Goal: Information Seeking & Learning: Learn about a topic

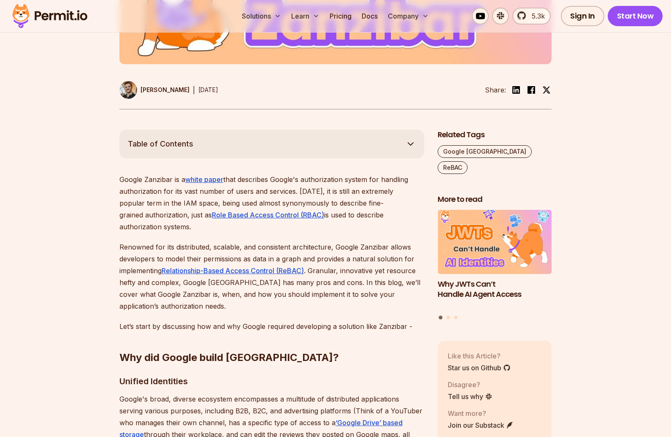
scroll to position [348, 0]
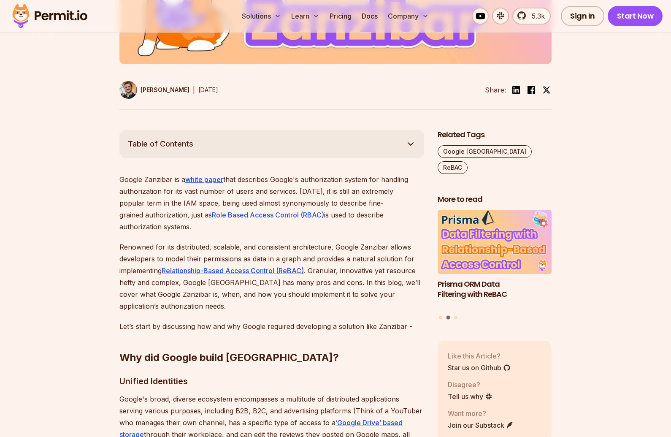
click at [301, 341] on h2 "Why did Google build Zanzibar?" at bounding box center [271, 340] width 305 height 47
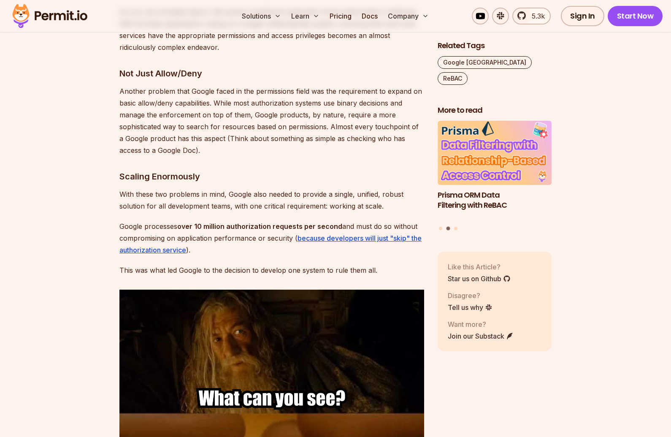
scroll to position [907, 0]
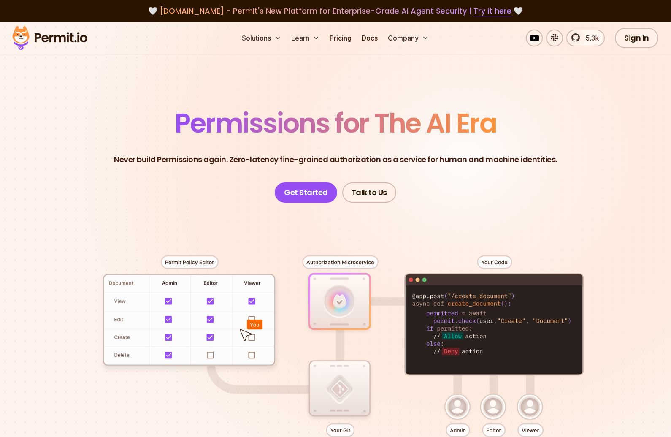
click at [381, 129] on span "Permissions for The AI Era" at bounding box center [336, 123] width 322 height 38
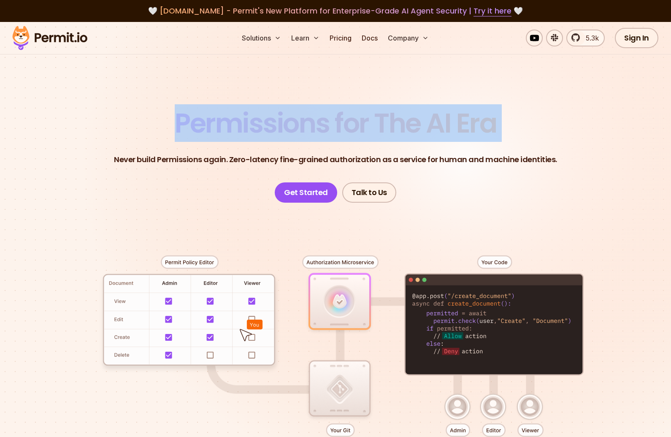
click at [381, 129] on span "Permissions for The AI Era" at bounding box center [336, 123] width 322 height 38
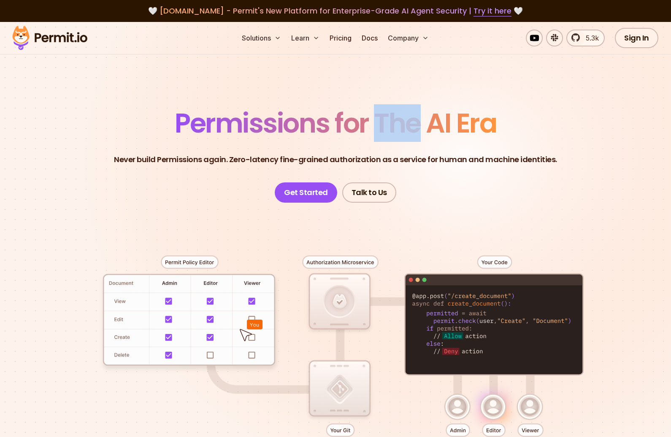
click at [381, 129] on span "Permissions for The AI Era" at bounding box center [336, 123] width 322 height 38
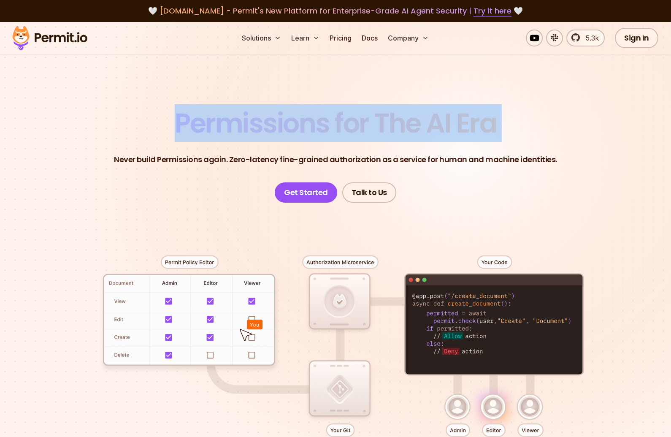
click at [381, 129] on span "Permissions for The AI Era" at bounding box center [336, 123] width 322 height 38
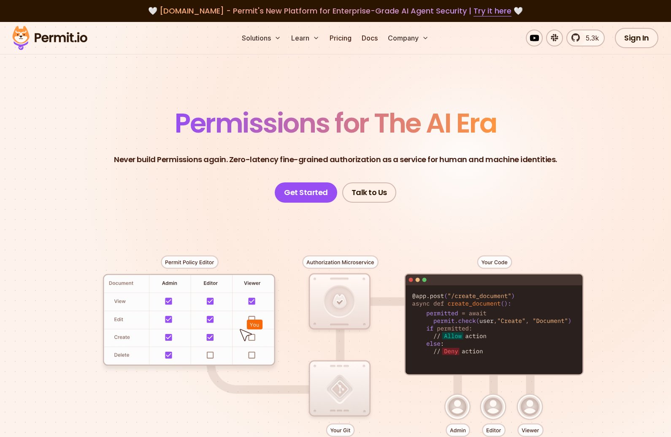
click at [373, 146] on header "Permissions for The AI Era Never build Permissions again. Zero-latency fine-gra…" at bounding box center [335, 156] width 591 height 93
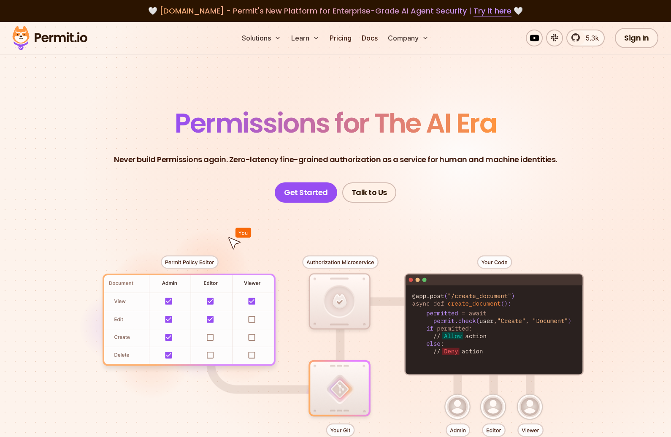
click at [360, 163] on p "Never build Permissions again. Zero-latency fine-grained authorization as a ser…" at bounding box center [335, 160] width 443 height 12
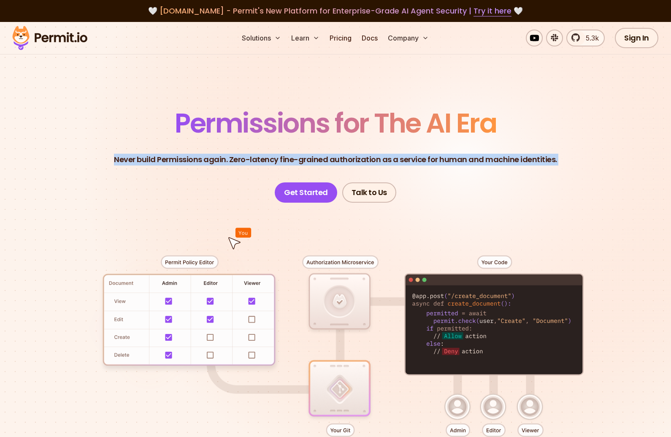
click at [360, 163] on p "Never build Permissions again. Zero-latency fine-grained authorization as a ser…" at bounding box center [335, 160] width 443 height 12
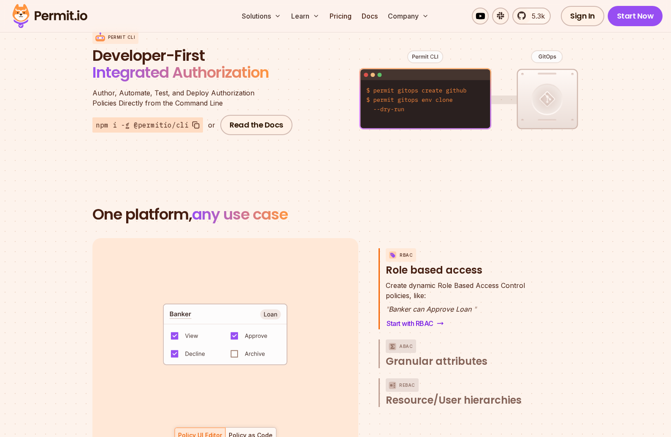
scroll to position [1225, 0]
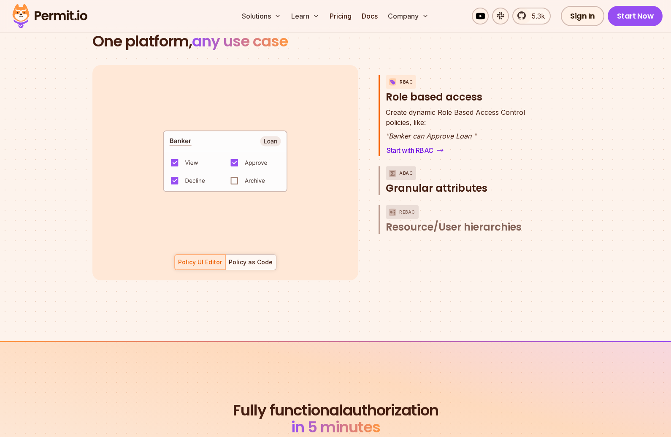
click at [400, 166] on p "ABAC" at bounding box center [406, 173] width 14 height 14
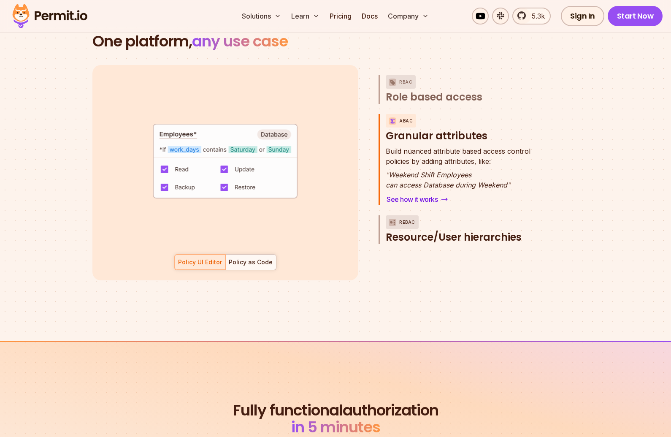
click at [398, 215] on div "ReBAC" at bounding box center [402, 222] width 33 height 14
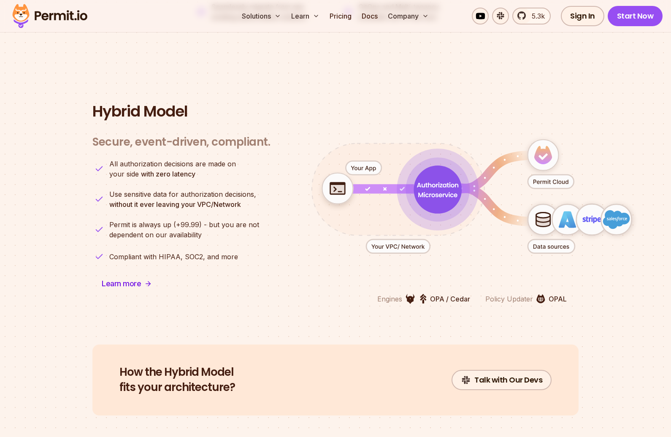
scroll to position [2031, 0]
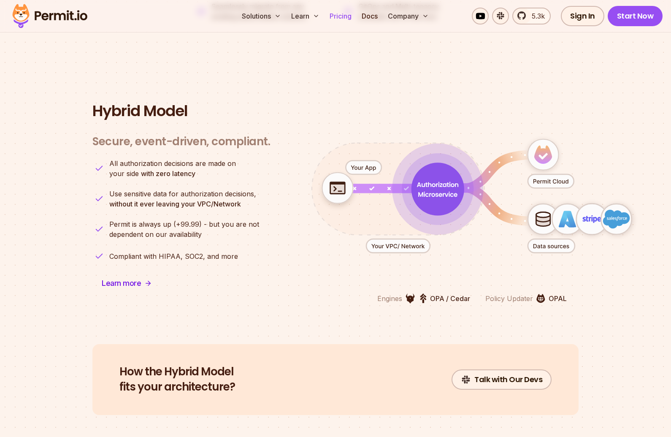
click at [346, 15] on link "Pricing" at bounding box center [340, 16] width 29 height 17
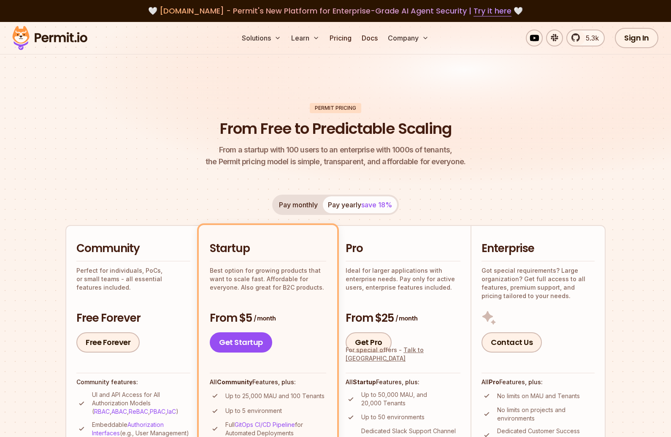
click at [198, 129] on header "Permit Pricing From Free to Predictable Scaling From a startup with 100 users t…" at bounding box center [335, 135] width 540 height 65
